Goal: Task Accomplishment & Management: Manage account settings

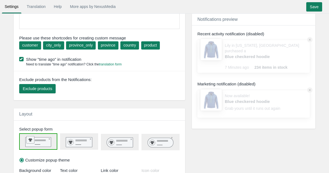
scroll to position [175, 0]
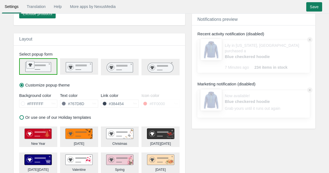
click at [85, 67] on rect at bounding box center [79, 67] width 26 height 10
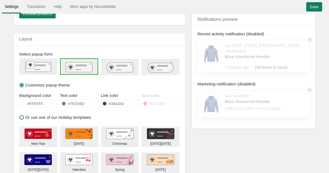
click at [119, 66] on icon at bounding box center [120, 68] width 26 height 10
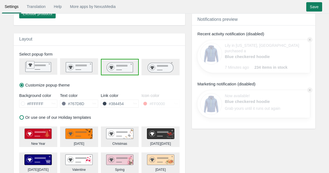
click at [157, 67] on icon at bounding box center [161, 68] width 26 height 10
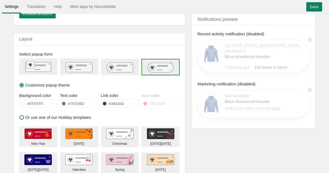
click at [109, 68] on icon at bounding box center [120, 68] width 26 height 10
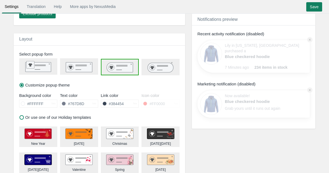
click at [75, 68] on rect at bounding box center [79, 67] width 26 height 10
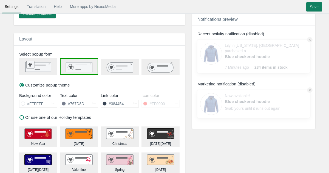
click at [43, 70] on rect at bounding box center [39, 68] width 26 height 10
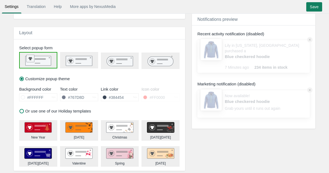
scroll to position [186, 0]
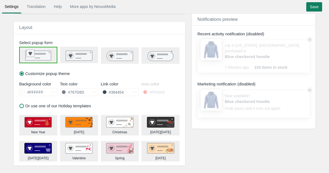
click at [22, 93] on span at bounding box center [23, 92] width 4 height 4
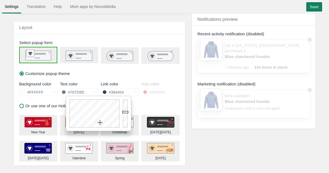
click at [72, 91] on input "#767D8D" at bounding box center [79, 92] width 27 height 7
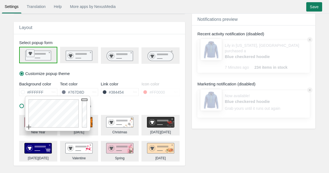
click at [47, 91] on input "#FFFFFF" at bounding box center [38, 92] width 27 height 7
type input "#000000"
drag, startPoint x: 84, startPoint y: 100, endPoint x: 85, endPoint y: 145, distance: 44.7
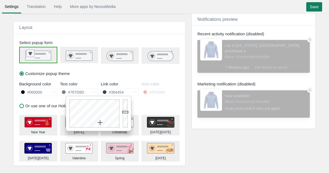
click at [89, 92] on input "#767D8D" at bounding box center [79, 92] width 27 height 7
click at [81, 94] on input "#767D8D" at bounding box center [79, 92] width 27 height 7
click at [83, 92] on input "#FFCCFF" at bounding box center [79, 92] width 27 height 7
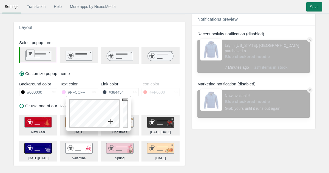
click at [83, 92] on input "#FFCCFF" at bounding box center [79, 92] width 27 height 7
paste input "FF5"
type input "#FF5CFF"
click at [95, 81] on div "Background color #000000 hex #FF5CFF hex" at bounding box center [59, 90] width 82 height 21
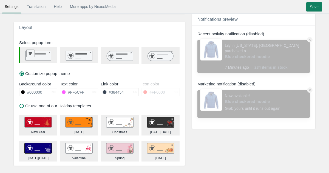
click at [124, 93] on input "#384454" at bounding box center [120, 92] width 27 height 7
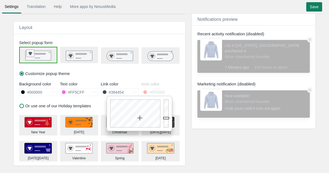
click at [124, 93] on input "#384454" at bounding box center [120, 92] width 27 height 7
paste input "FF5CFF"
type input "#FF5CFF"
click at [120, 73] on div "Customize popup theme" at bounding box center [99, 57] width 171 height 46
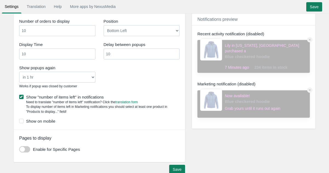
scroll to position [368, 0]
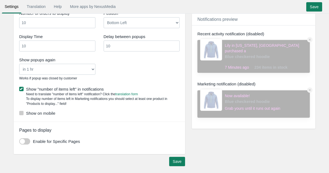
click at [40, 114] on label "Show on mobile" at bounding box center [99, 114] width 160 height 6
click at [55, 112] on input "Show on mobile" at bounding box center [55, 112] width 0 height 0
click at [175, 161] on input "Save" at bounding box center [177, 161] width 16 height 9
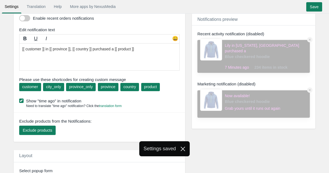
scroll to position [0, 0]
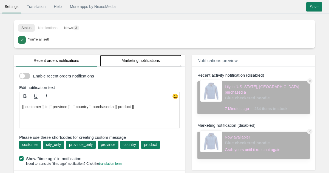
click at [113, 59] on link "Marketing notifications" at bounding box center [141, 61] width 82 height 12
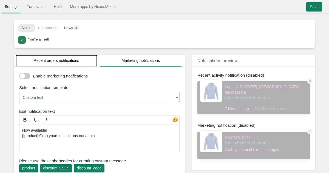
click at [66, 63] on link "Recent orders notifications" at bounding box center [57, 61] width 82 height 12
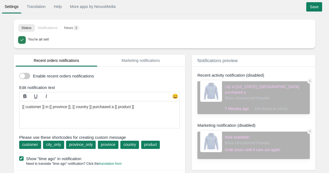
click at [20, 78] on span at bounding box center [24, 76] width 11 height 6
click at [19, 74] on input "checkbox" at bounding box center [19, 74] width 0 height 0
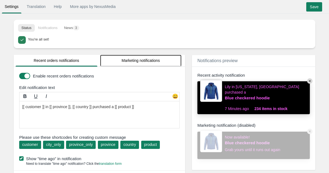
click at [155, 58] on link "Marketing notifications" at bounding box center [141, 61] width 82 height 12
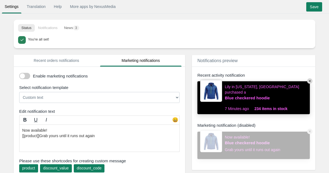
click at [20, 75] on span at bounding box center [24, 76] width 11 height 6
click at [19, 74] on input "checkbox" at bounding box center [19, 74] width 0 height 0
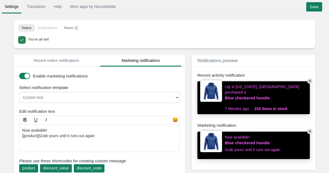
click at [20, 75] on span at bounding box center [24, 76] width 11 height 6
click at [19, 74] on input "checkbox" at bounding box center [19, 74] width 0 height 0
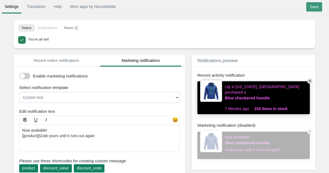
click at [317, 7] on input "Save" at bounding box center [314, 6] width 16 height 9
click at [307, 7] on input "Save" at bounding box center [314, 6] width 16 height 9
click at [304, 8] on div "Settings Translation Help More apps by NexusMedia • • • Save" at bounding box center [165, 7] width 328 height 9
click at [312, 4] on input "Save" at bounding box center [314, 6] width 16 height 9
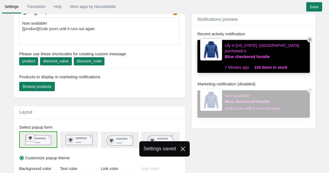
scroll to position [107, 0]
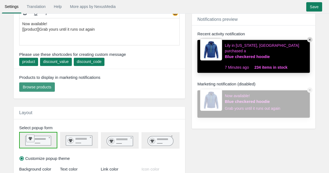
click at [35, 87] on span "Browse products" at bounding box center [37, 87] width 29 height 4
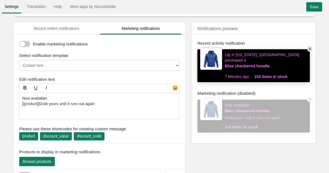
scroll to position [32, 0]
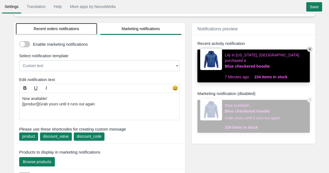
click at [63, 29] on link "Recent orders notifications" at bounding box center [57, 29] width 82 height 12
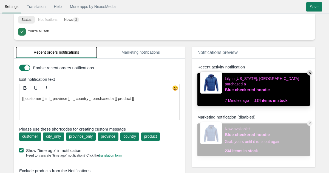
scroll to position [3, 0]
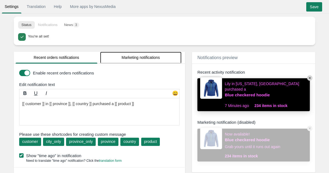
click at [133, 62] on link "Marketing notifications" at bounding box center [141, 58] width 82 height 12
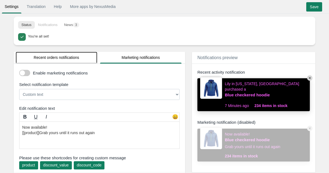
click at [70, 57] on link "Recent orders notifications" at bounding box center [57, 58] width 82 height 12
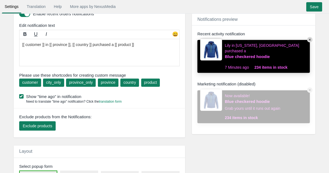
scroll to position [62, 0]
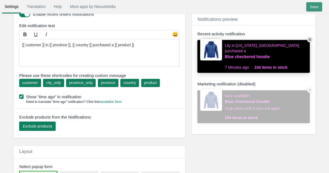
click at [312, 6] on input "Save" at bounding box center [314, 6] width 16 height 9
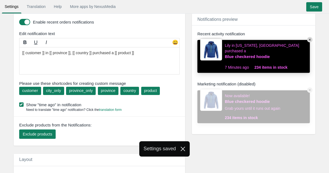
scroll to position [53, 0]
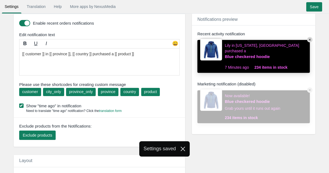
click at [72, 104] on label "Show "time ago" in notification" at bounding box center [100, 106] width 163 height 6
click at [81, 104] on input "Show "time ago" in notification" at bounding box center [81, 104] width 0 height 0
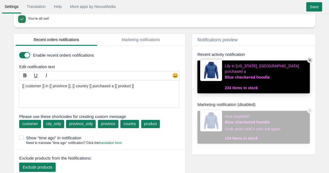
scroll to position [20, 0]
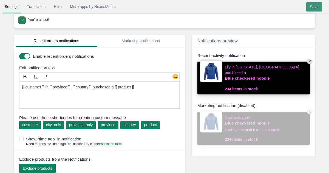
click at [310, 8] on input "Save" at bounding box center [314, 6] width 16 height 9
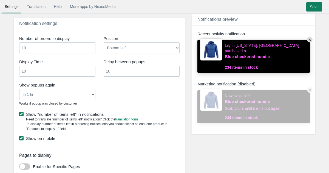
scroll to position [362, 0]
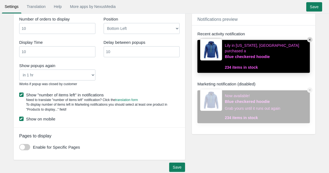
click at [49, 94] on label "Show "number of items left" in notifications" at bounding box center [99, 95] width 160 height 6
click at [104, 93] on input "Show "number of items left" in notifications" at bounding box center [104, 93] width 0 height 0
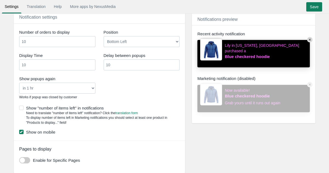
scroll to position [346, 0]
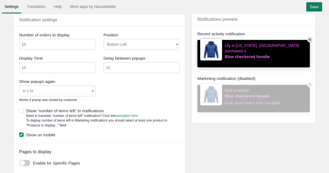
click at [71, 105] on div "Show "number of items left" in notifications Need to translate "number of items…" at bounding box center [103, 118] width 169 height 26
click at [71, 110] on label "Show "number of items left" in notifications" at bounding box center [99, 111] width 160 height 6
click at [104, 109] on input "Show "number of items left" in notifications" at bounding box center [104, 109] width 0 height 0
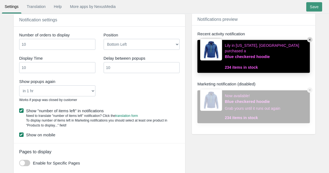
click at [314, 6] on input "Save" at bounding box center [314, 6] width 16 height 9
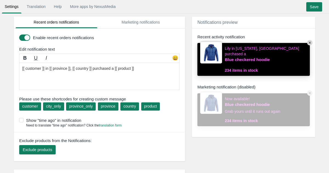
scroll to position [0, 0]
